Goal: Task Accomplishment & Management: Complete application form

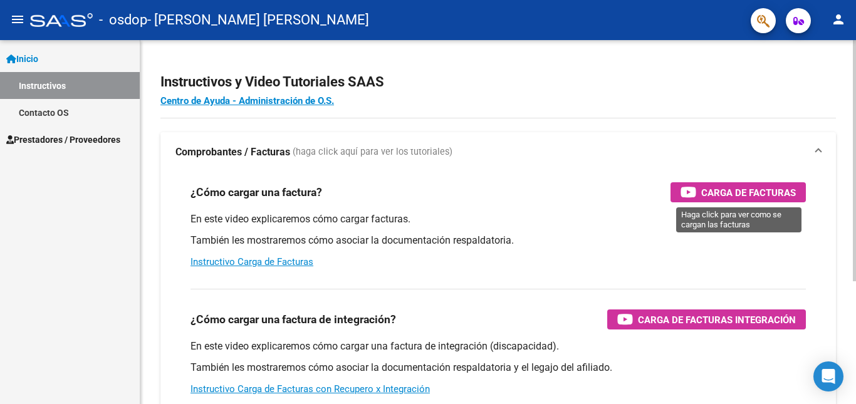
click at [739, 192] on span "Carga de Facturas" at bounding box center [748, 193] width 95 height 16
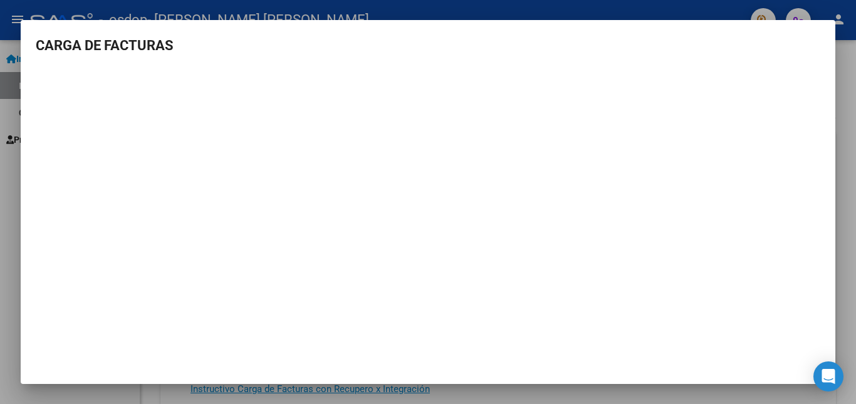
click at [848, 66] on div at bounding box center [428, 202] width 856 height 404
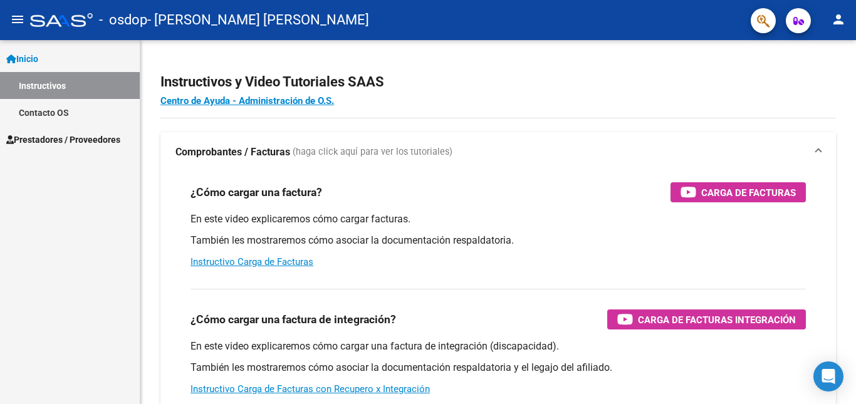
click at [56, 141] on span "Prestadores / Proveedores" at bounding box center [63, 140] width 114 height 14
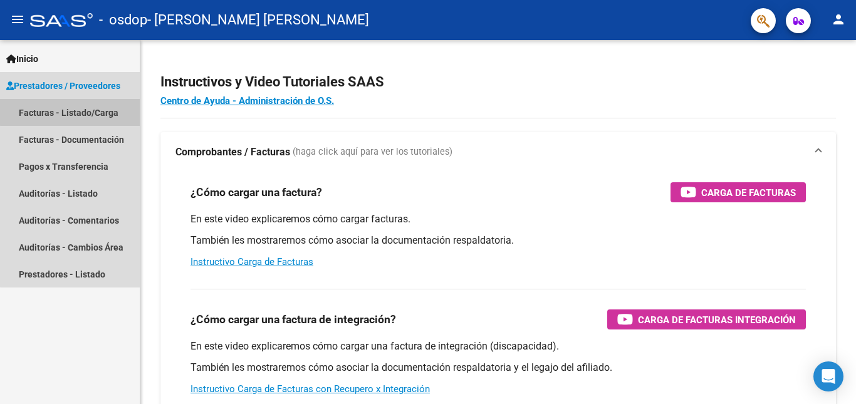
click at [84, 112] on link "Facturas - Listado/Carga" at bounding box center [70, 112] width 140 height 27
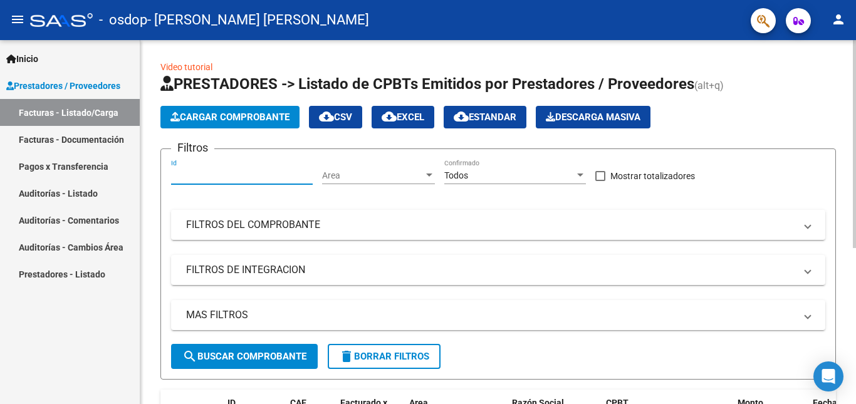
click at [214, 178] on input "Id" at bounding box center [242, 175] width 142 height 11
click at [378, 179] on span "Area" at bounding box center [373, 175] width 102 height 11
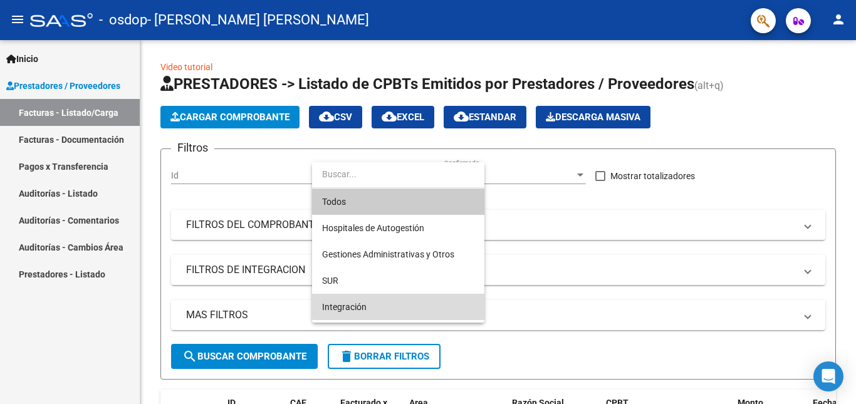
click at [420, 302] on span "Integración" at bounding box center [398, 307] width 152 height 26
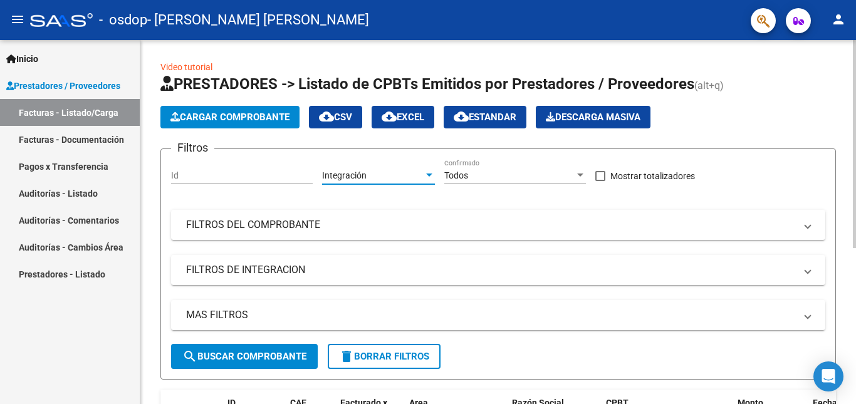
click at [493, 170] on div "Todos" at bounding box center [509, 175] width 130 height 11
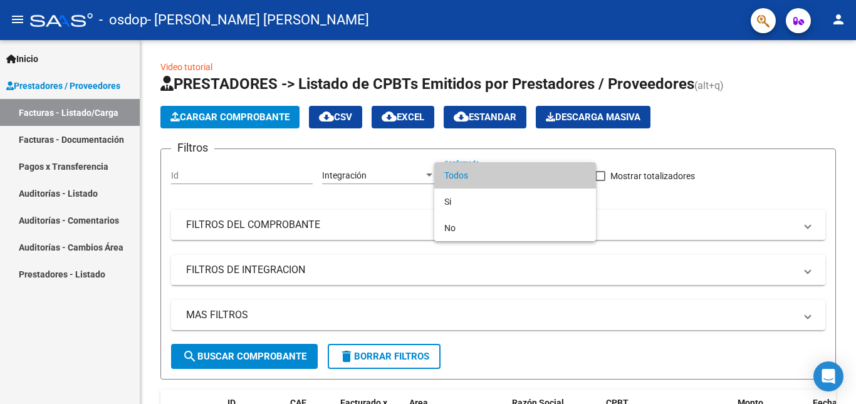
click at [617, 190] on div at bounding box center [428, 202] width 856 height 404
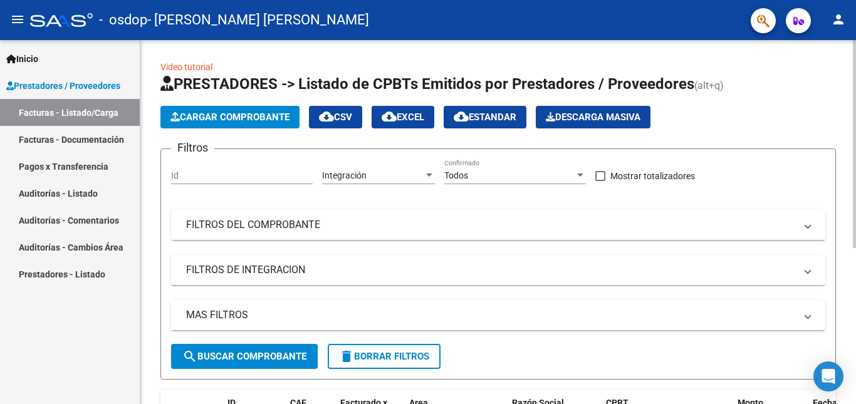
click at [409, 233] on mat-expansion-panel-header "FILTROS DEL COMPROBANTE" at bounding box center [498, 225] width 654 height 30
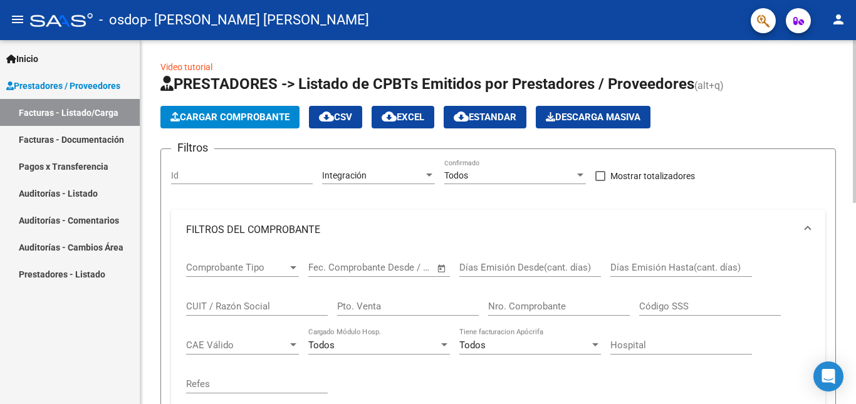
click at [215, 265] on span "Comprobante Tipo" at bounding box center [237, 267] width 102 height 11
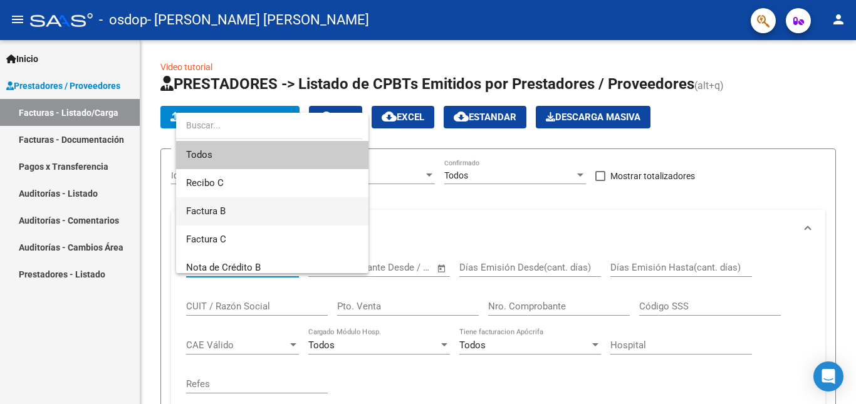
click at [329, 209] on span "Factura B" at bounding box center [272, 211] width 172 height 28
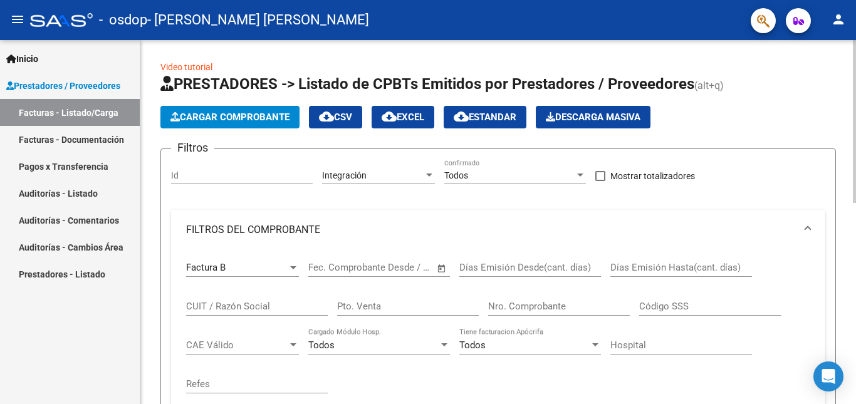
click at [363, 267] on span "–" at bounding box center [365, 267] width 6 height 11
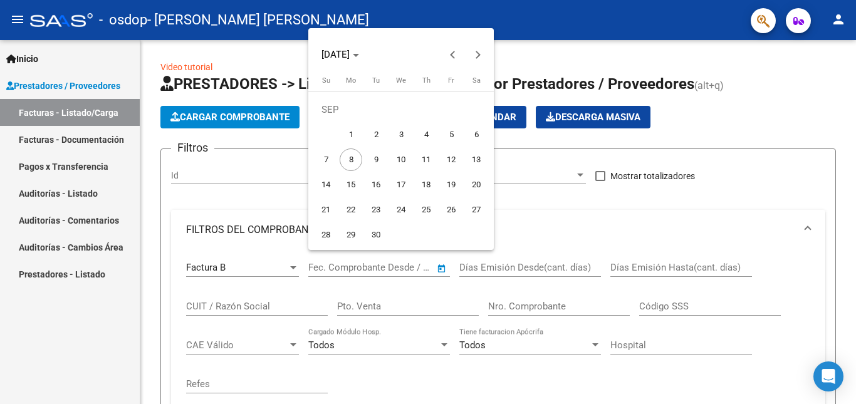
click at [372, 134] on span "2" at bounding box center [376, 134] width 23 height 23
type input "[DATE]"
click at [515, 272] on div at bounding box center [428, 202] width 856 height 404
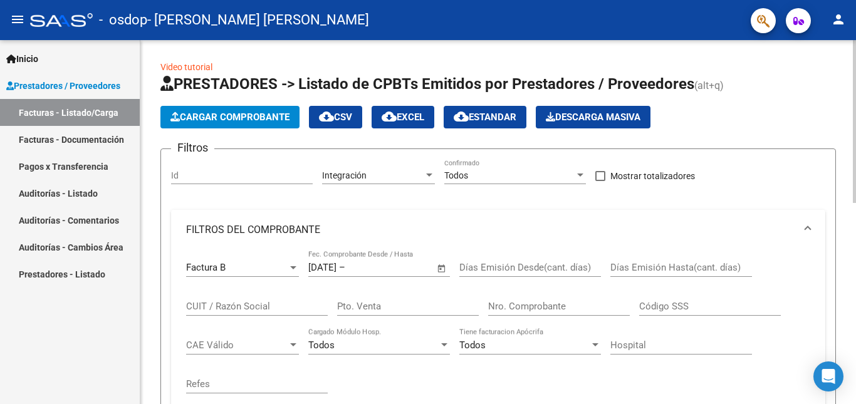
click at [511, 271] on input "Días Emisión Desde(cant. días)" at bounding box center [530, 267] width 142 height 11
type input "6"
type input "1"
click at [645, 267] on input "Días Emisión Hasta(cant. días)" at bounding box center [681, 267] width 142 height 11
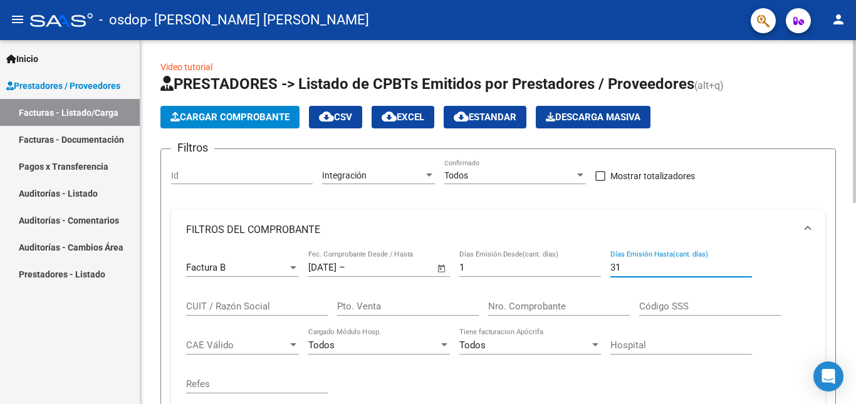
type input "31"
click at [258, 305] on input "CUIT / Razón Social" at bounding box center [257, 306] width 142 height 11
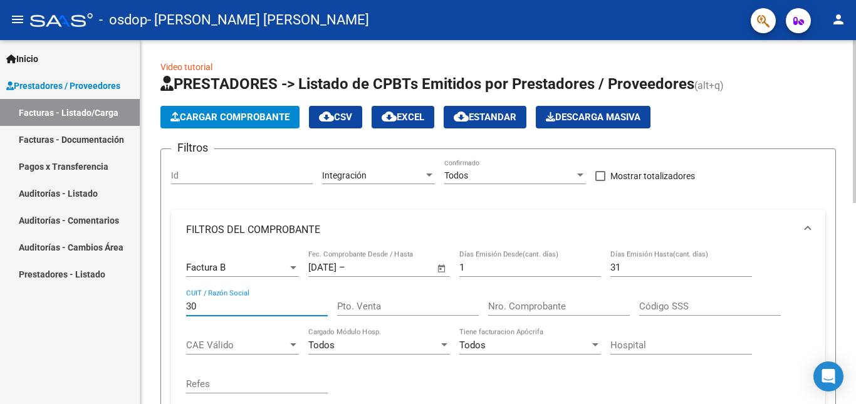
type input "3"
type input "27319735521"
click at [389, 305] on input "Pto. Venta" at bounding box center [408, 306] width 142 height 11
type input "0003"
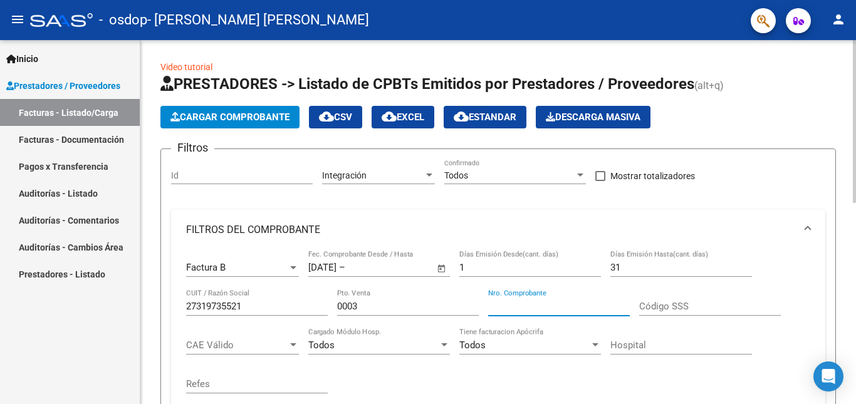
click at [533, 307] on input "Nro. Comprobante" at bounding box center [559, 306] width 142 height 11
type input "00000244"
click at [643, 307] on input "Código SSS" at bounding box center [710, 306] width 142 height 11
type input "006"
click at [288, 347] on div at bounding box center [293, 345] width 11 height 10
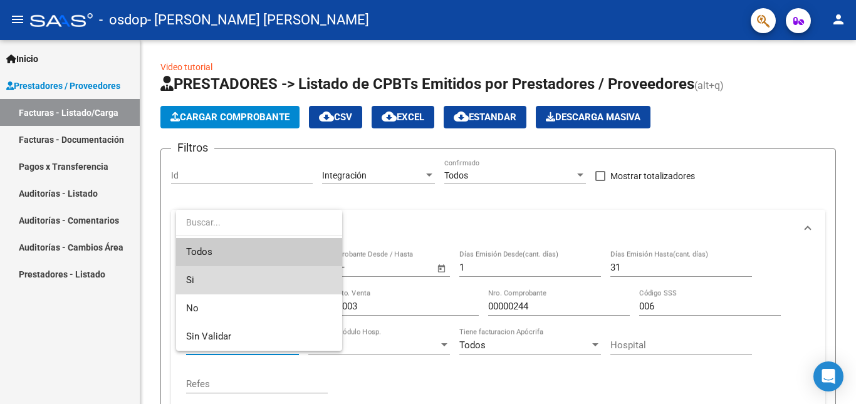
click at [269, 280] on span "Si" at bounding box center [259, 280] width 146 height 28
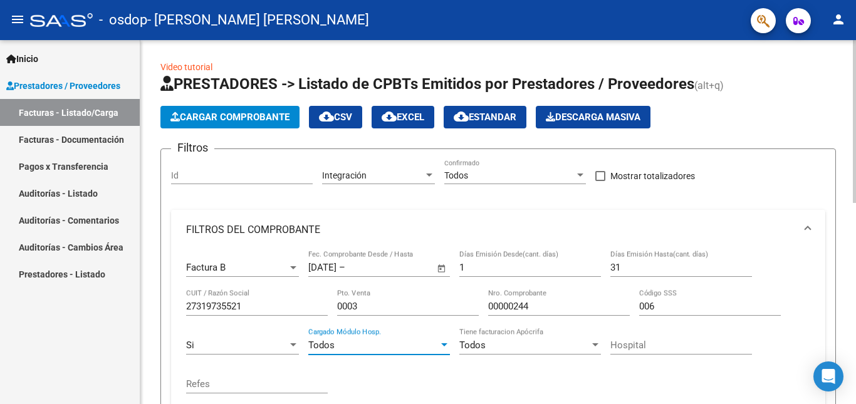
click at [444, 343] on div at bounding box center [444, 344] width 6 height 3
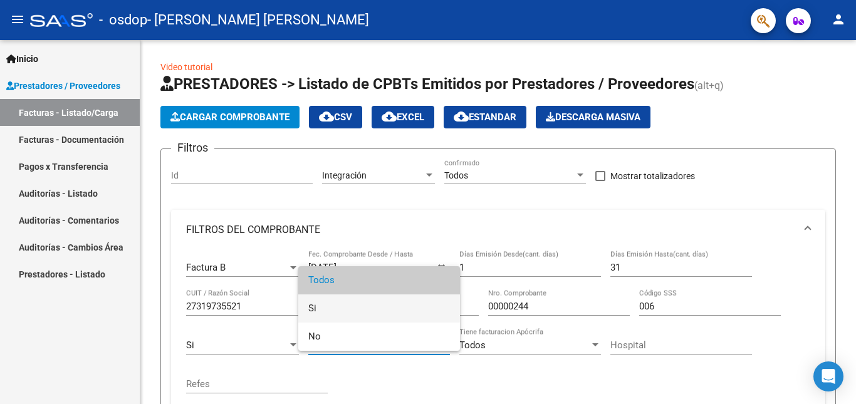
click at [424, 310] on span "Si" at bounding box center [379, 309] width 142 height 28
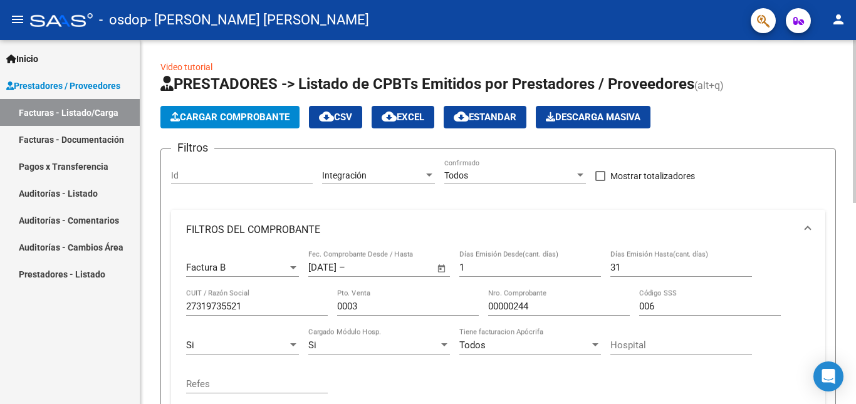
click at [828, 342] on form "Filtros Id Integración Area Todos Confirmado Mostrar totalizadores FILTROS DEL …" at bounding box center [498, 352] width 676 height 406
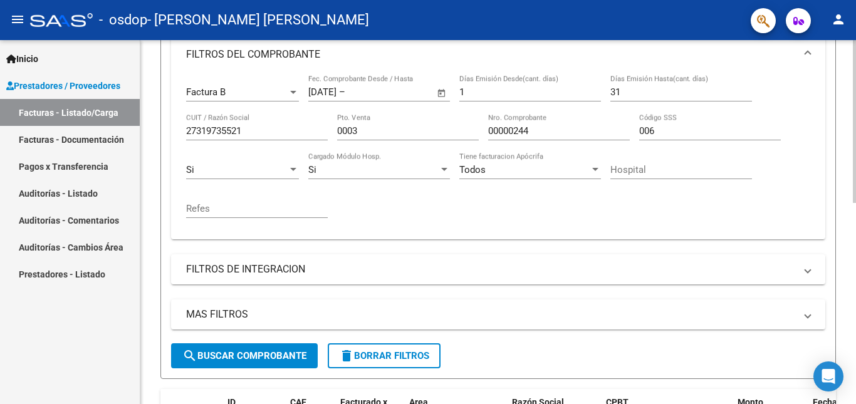
scroll to position [201, 0]
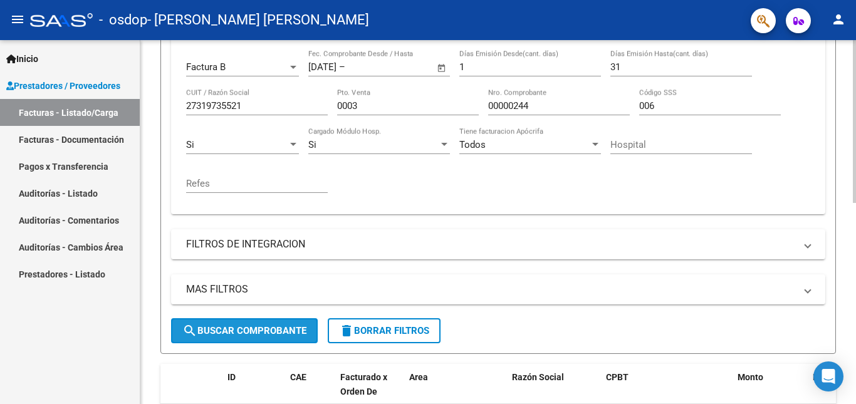
click at [250, 329] on span "search Buscar Comprobante" at bounding box center [244, 330] width 124 height 11
click at [249, 324] on button "search Buscar Comprobante" at bounding box center [244, 330] width 147 height 25
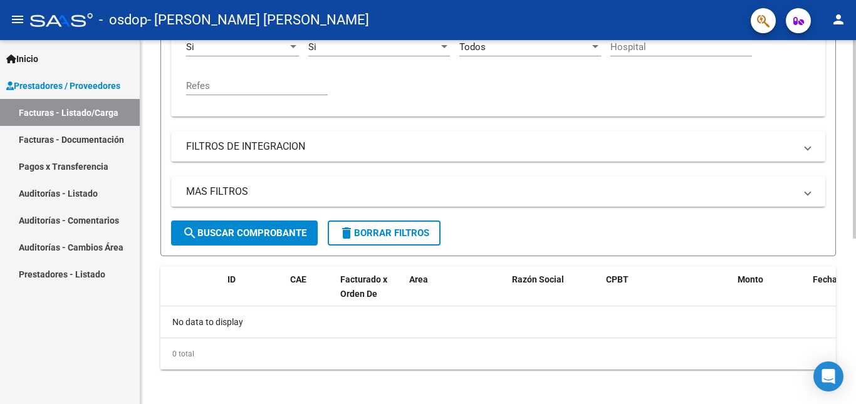
scroll to position [304, 0]
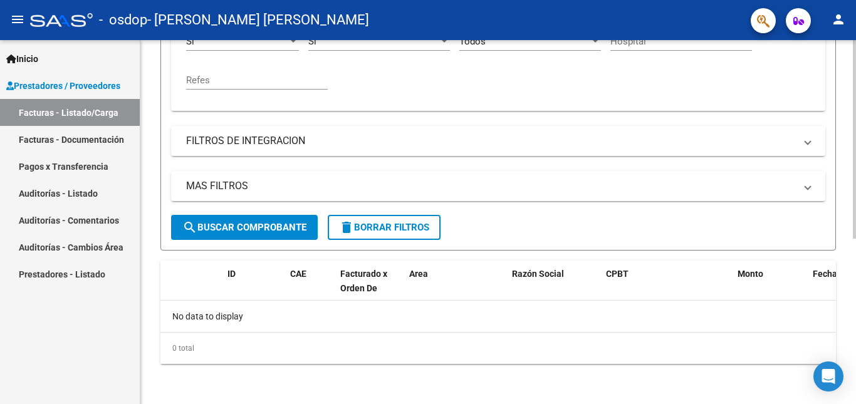
click at [855, 397] on div at bounding box center [854, 305] width 3 height 199
click at [232, 225] on span "search Buscar Comprobante" at bounding box center [244, 227] width 124 height 11
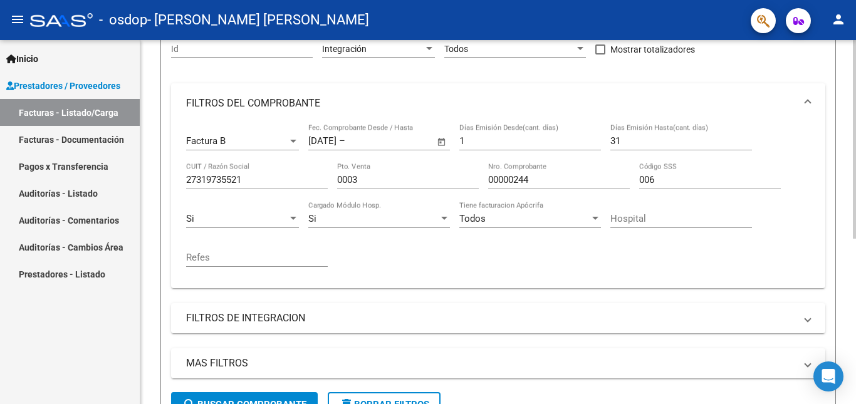
click at [855, 133] on div at bounding box center [854, 208] width 3 height 199
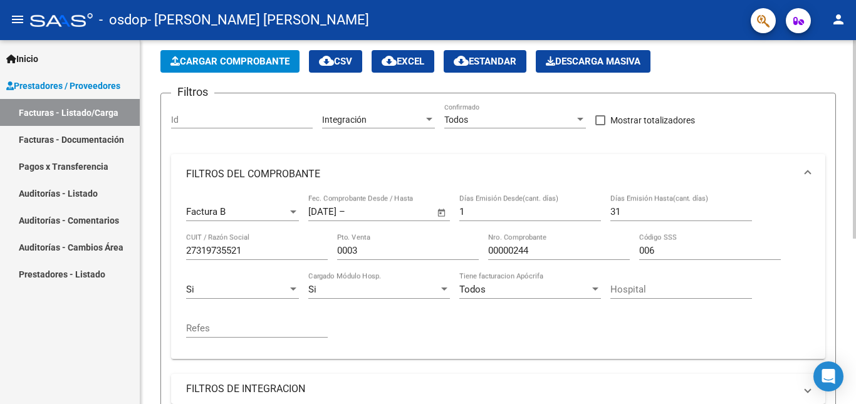
click at [855, 111] on div at bounding box center [854, 170] width 3 height 199
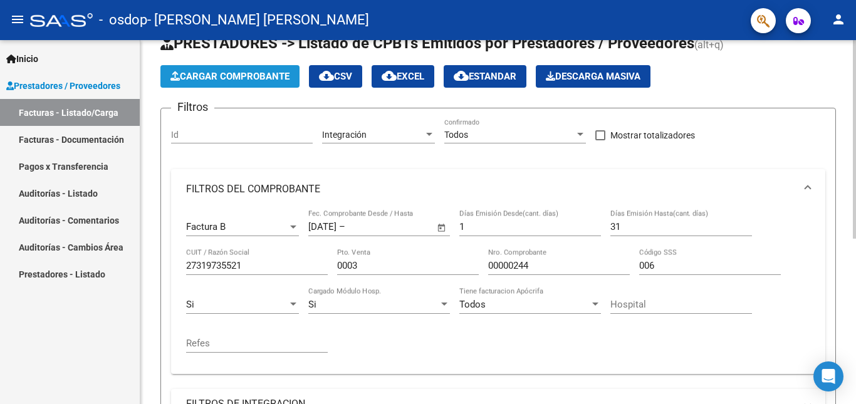
click at [267, 75] on span "Cargar Comprobante" at bounding box center [229, 76] width 119 height 11
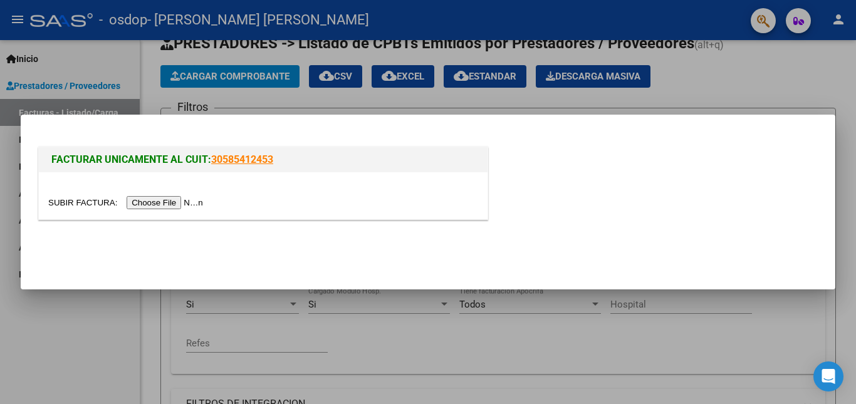
click at [175, 204] on input "file" at bounding box center [127, 202] width 159 height 13
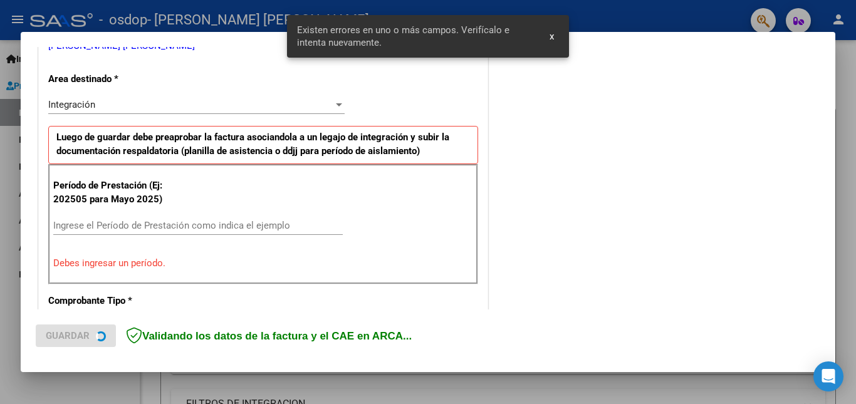
scroll to position [305, 0]
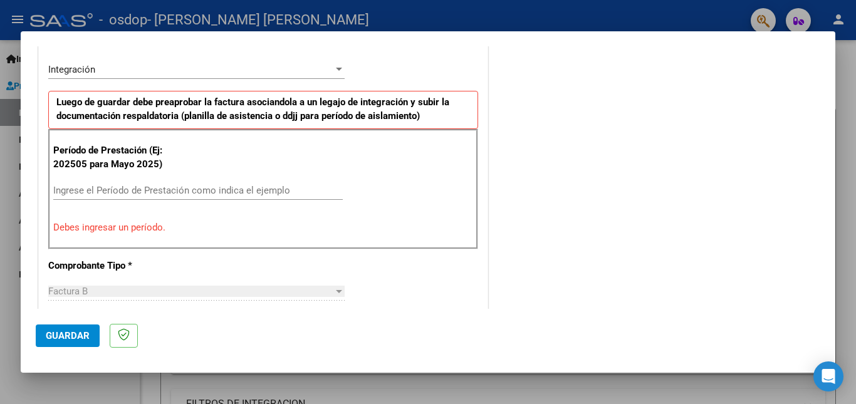
click at [145, 191] on input "Ingrese el Período de Prestación como indica el ejemplo" at bounding box center [198, 190] width 290 height 11
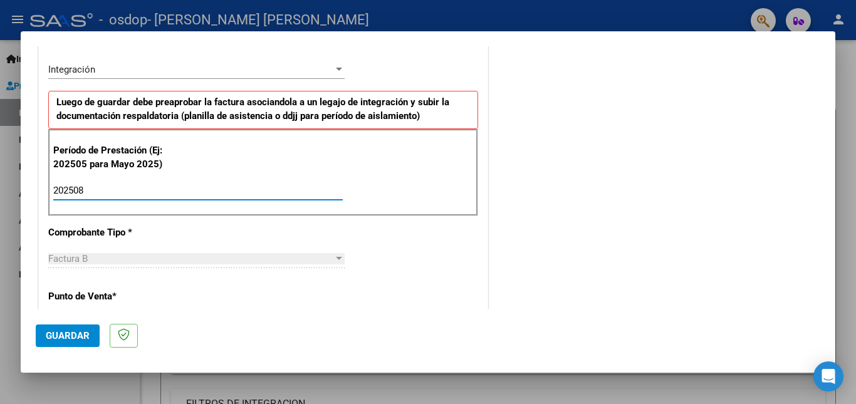
type input "202508"
click at [72, 340] on span "Guardar" at bounding box center [68, 335] width 44 height 11
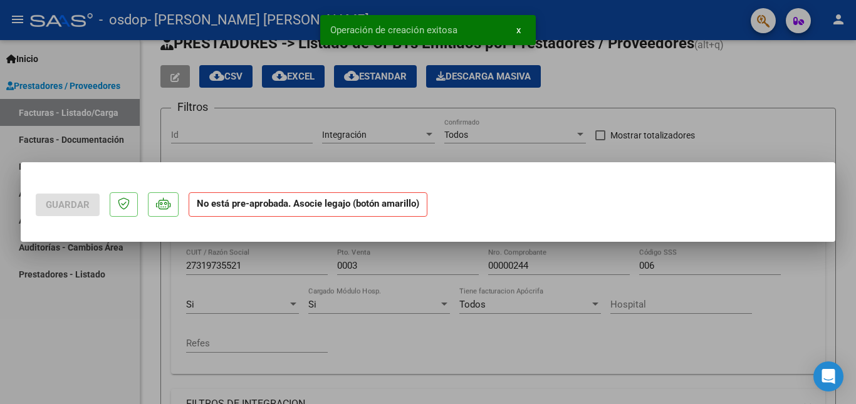
scroll to position [0, 0]
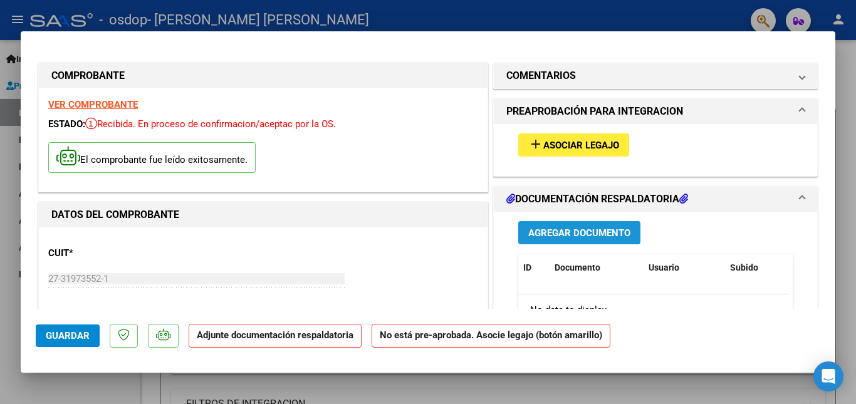
click at [563, 233] on span "Agregar Documento" at bounding box center [579, 232] width 102 height 11
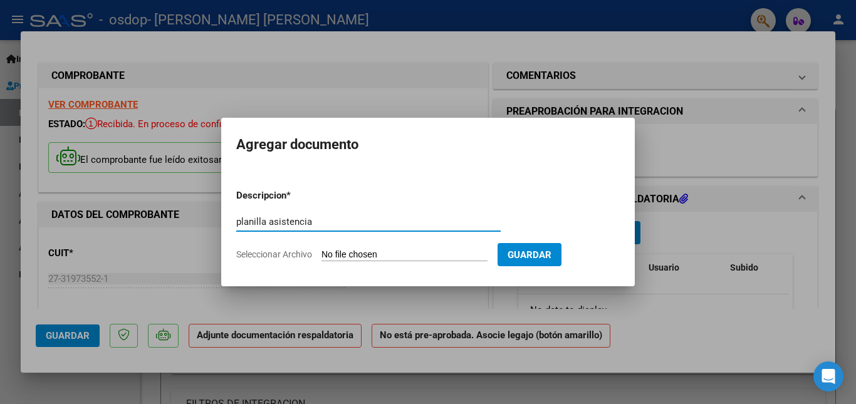
type input "planilla asistencia"
click at [272, 257] on span "Seleccionar Archivo" at bounding box center [274, 254] width 76 height 10
click at [321, 257] on input "Seleccionar Archivo" at bounding box center [404, 255] width 166 height 12
type input "C:\fakepath\PLANILLA DE ASISTENCIA [DATE] OSDOP.pdf"
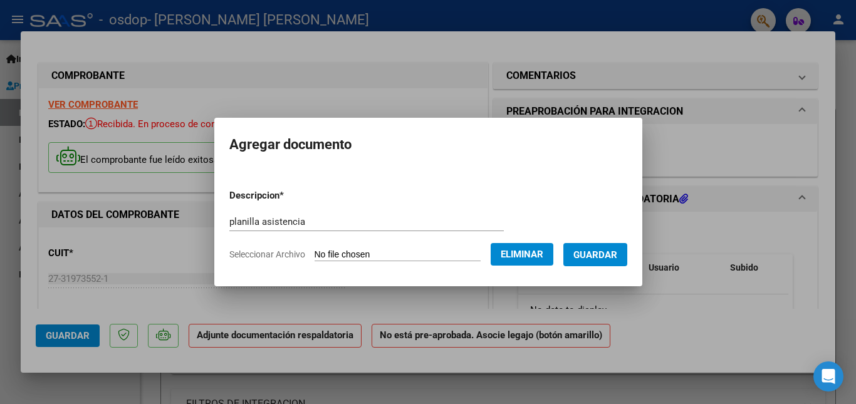
click at [614, 254] on span "Guardar" at bounding box center [595, 254] width 44 height 11
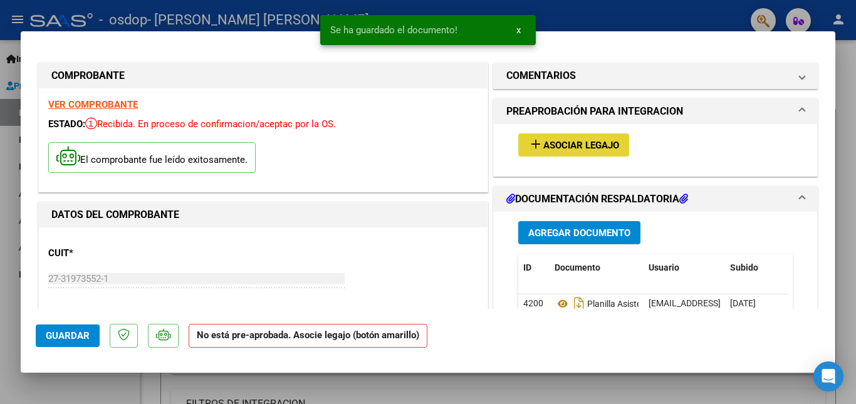
click at [597, 144] on span "Asociar Legajo" at bounding box center [581, 145] width 76 height 11
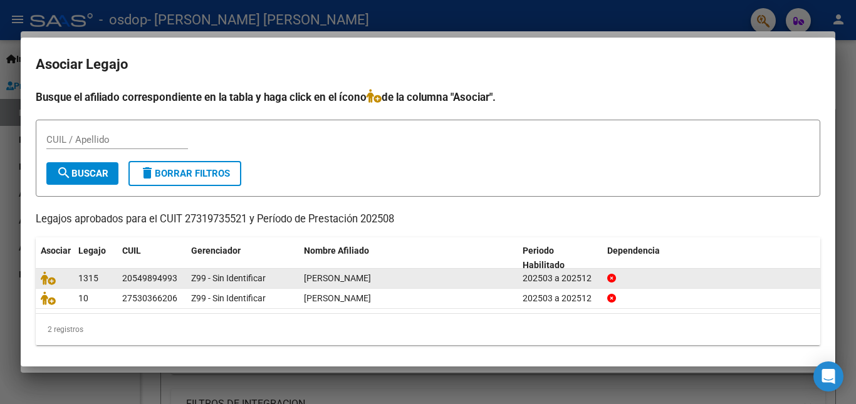
click at [371, 278] on span "[PERSON_NAME]" at bounding box center [337, 278] width 67 height 10
click at [50, 278] on icon at bounding box center [48, 278] width 15 height 14
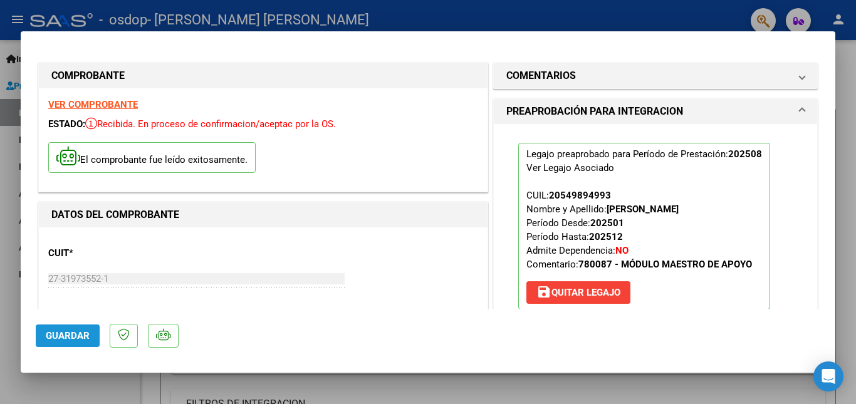
click at [71, 335] on span "Guardar" at bounding box center [68, 335] width 44 height 11
click at [63, 337] on span "Guardar" at bounding box center [68, 335] width 44 height 11
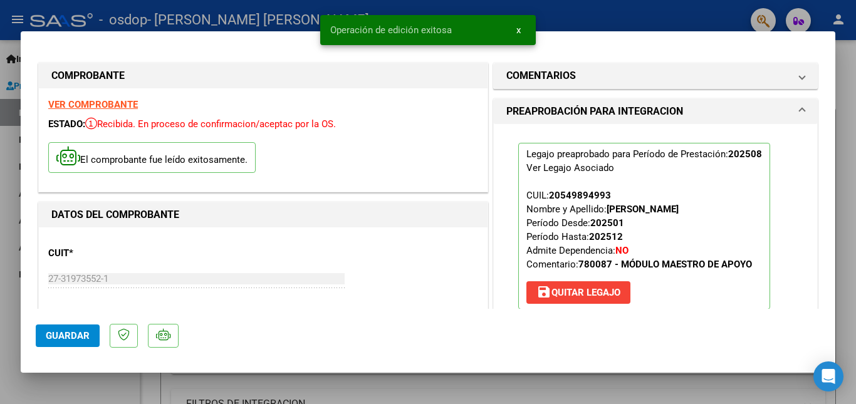
click at [844, 179] on div at bounding box center [428, 202] width 856 height 404
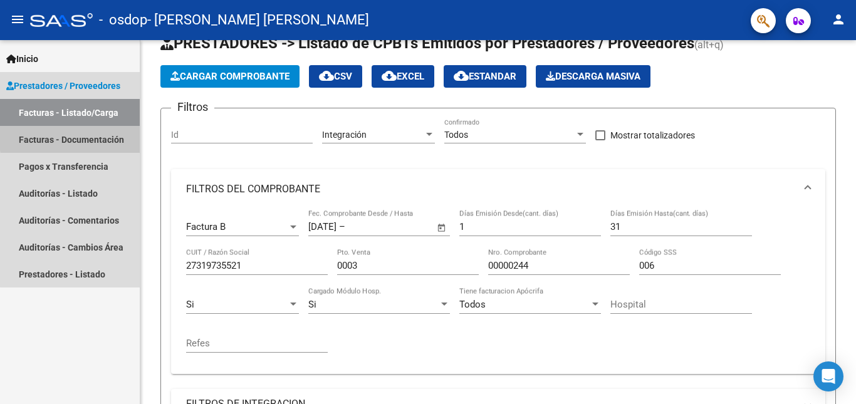
click at [95, 136] on link "Facturas - Documentación" at bounding box center [70, 139] width 140 height 27
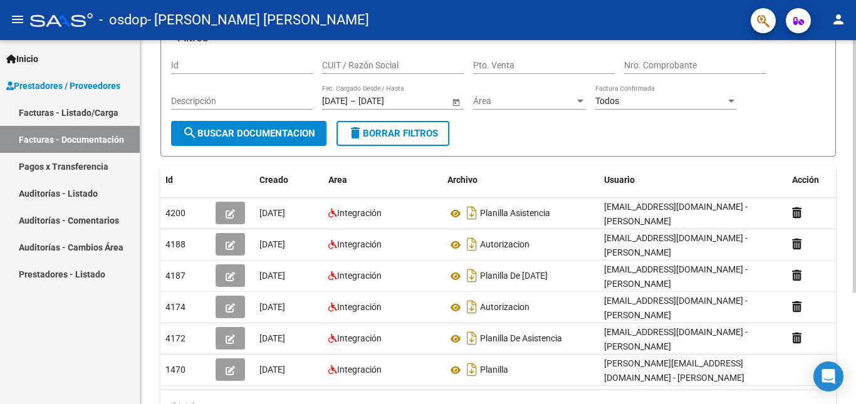
scroll to position [98, 0]
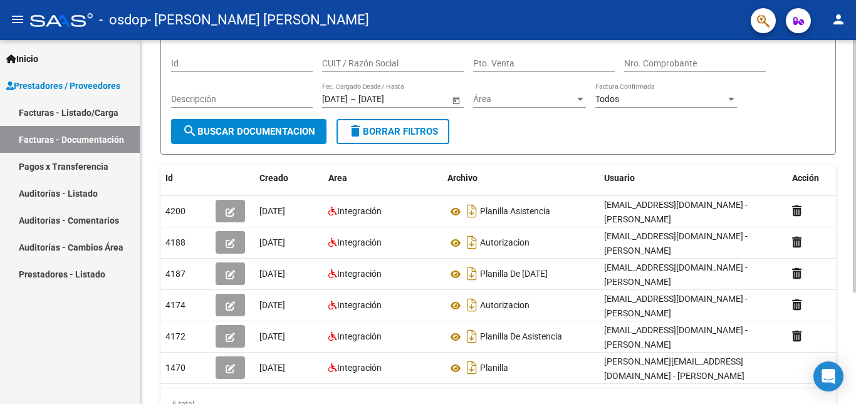
click at [855, 358] on div at bounding box center [854, 238] width 3 height 253
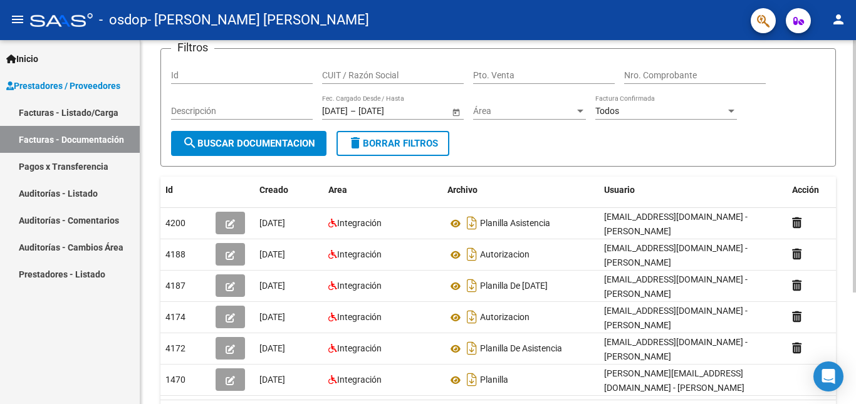
scroll to position [86, 0]
click at [840, 350] on div "PRESTADORES -> Comprobantes - Documentación Respaldatoria cloud_download Export…" at bounding box center [499, 213] width 719 height 518
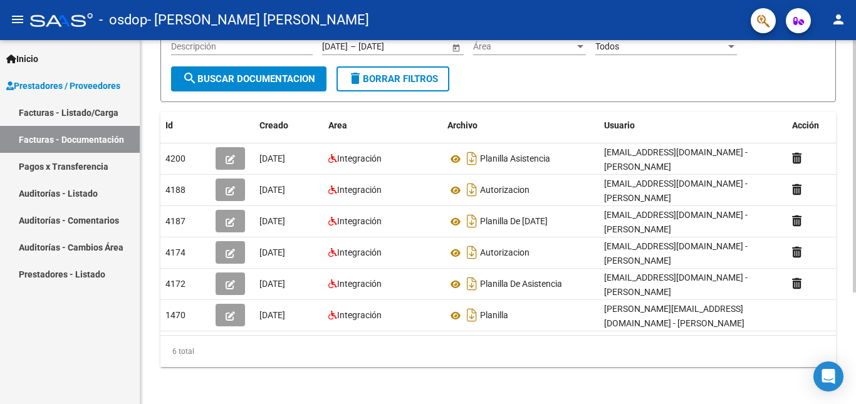
scroll to position [161, 0]
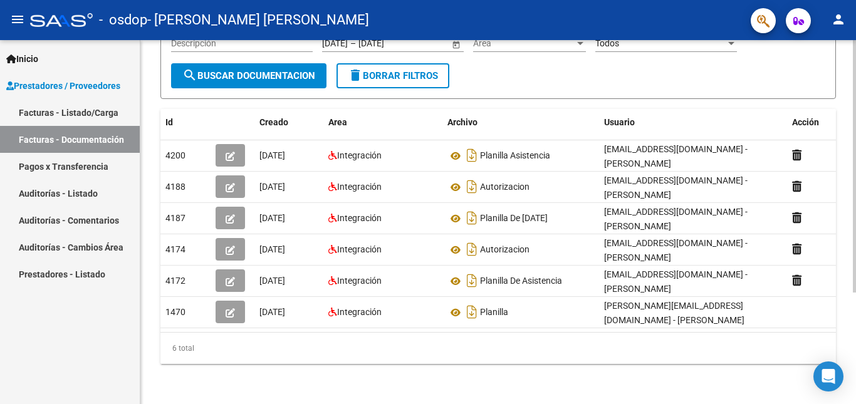
click at [855, 400] on div at bounding box center [854, 278] width 3 height 253
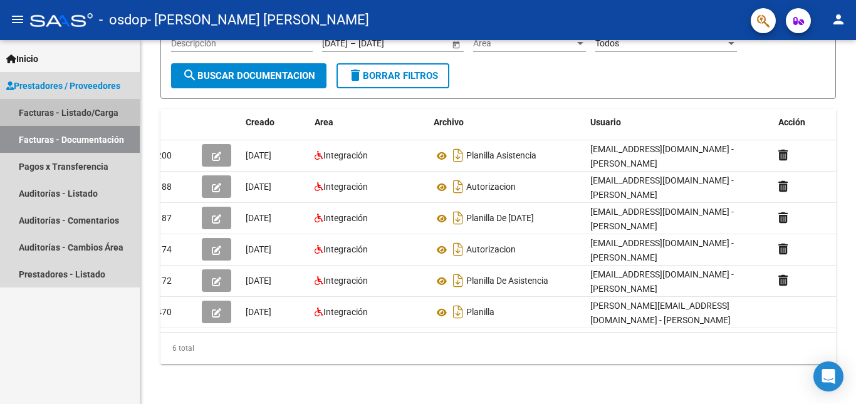
click at [85, 108] on link "Facturas - Listado/Carga" at bounding box center [70, 112] width 140 height 27
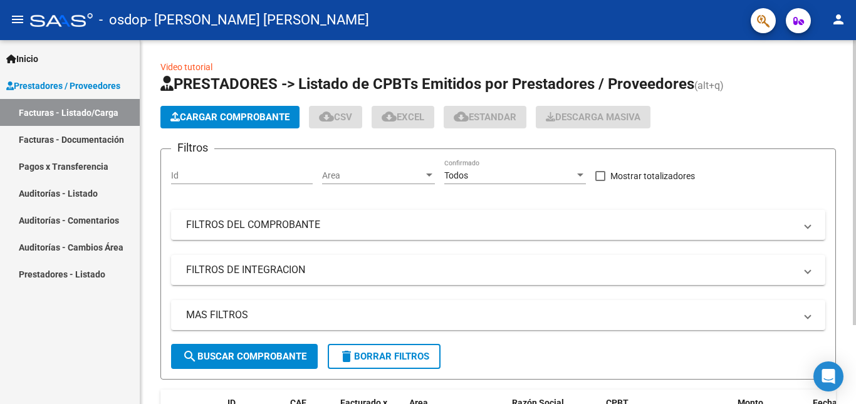
click at [845, 259] on div "Video tutorial PRESTADORES -> Listado de CPBTs Emitidos por Prestadores / Prove…" at bounding box center [498, 371] width 716 height 662
